Goal: Check status: Check status

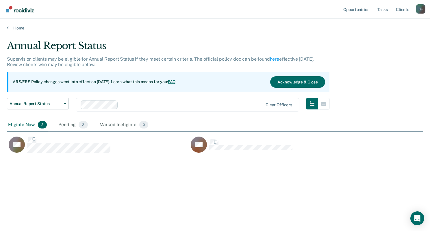
scroll to position [143, 412]
